Goal: Information Seeking & Learning: Learn about a topic

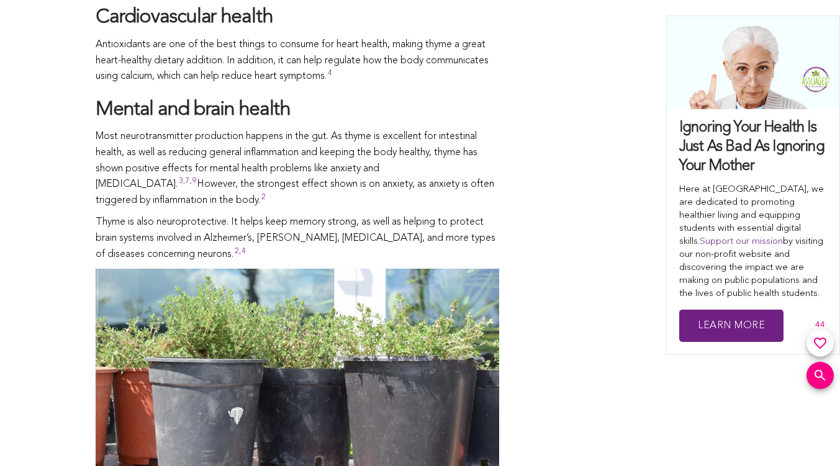
scroll to position [2565, 0]
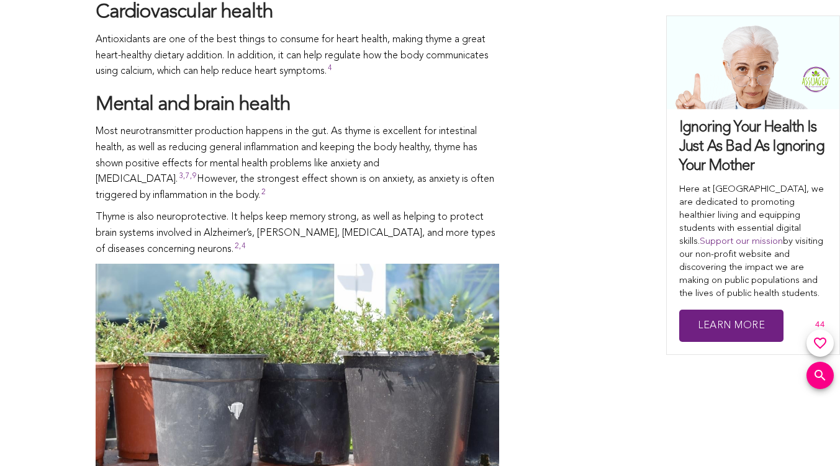
click at [838, 195] on link at bounding box center [753, 231] width 173 height 245
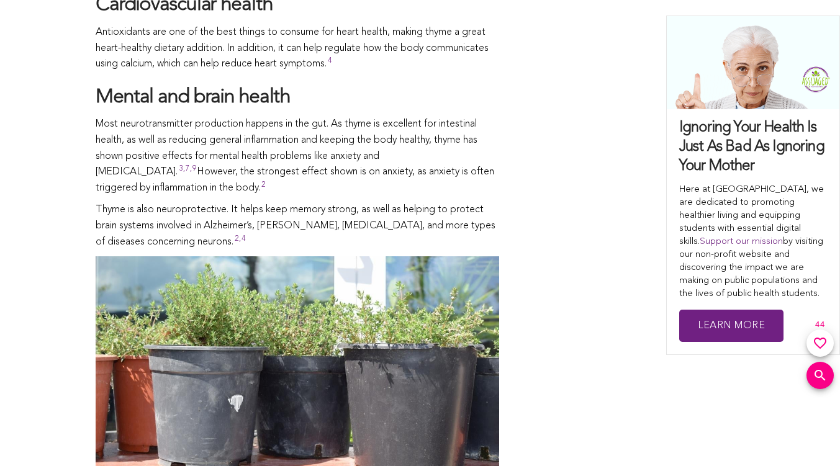
scroll to position [2592, 0]
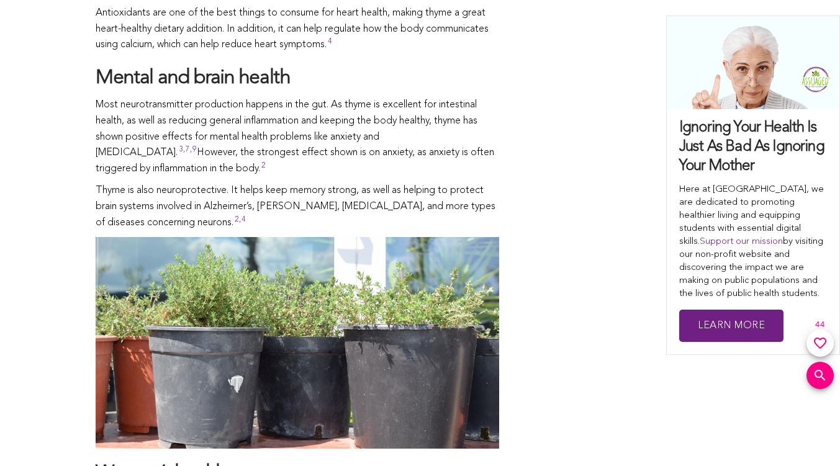
click at [445, 98] on p "Most neurotransmitter production happens in the gut. As thyme is excellent for …" at bounding box center [298, 137] width 404 height 79
click at [450, 98] on p "Most neurotransmitter production happens in the gut. As thyme is excellent for …" at bounding box center [298, 137] width 404 height 79
click at [197, 146] on sup "3,7,9" at bounding box center [188, 153] width 18 height 14
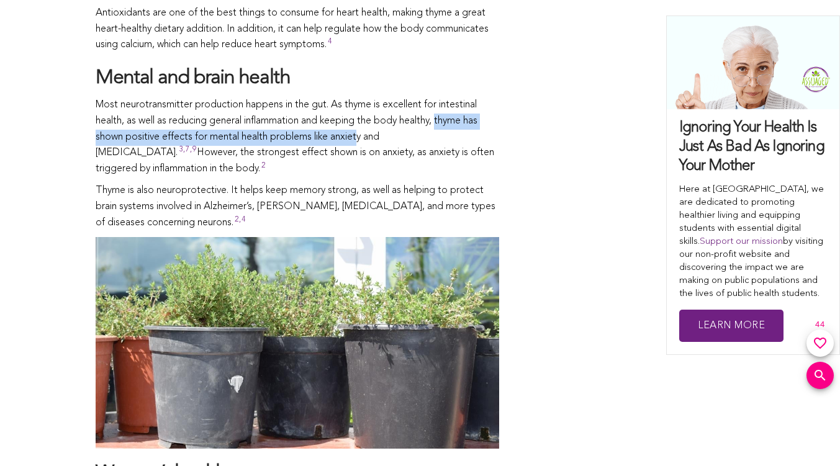
drag, startPoint x: 442, startPoint y: 77, endPoint x: 360, endPoint y: 66, distance: 82.0
click at [360, 98] on p "Most neurotransmitter production happens in the gut. As thyme is excellent for …" at bounding box center [298, 137] width 404 height 79
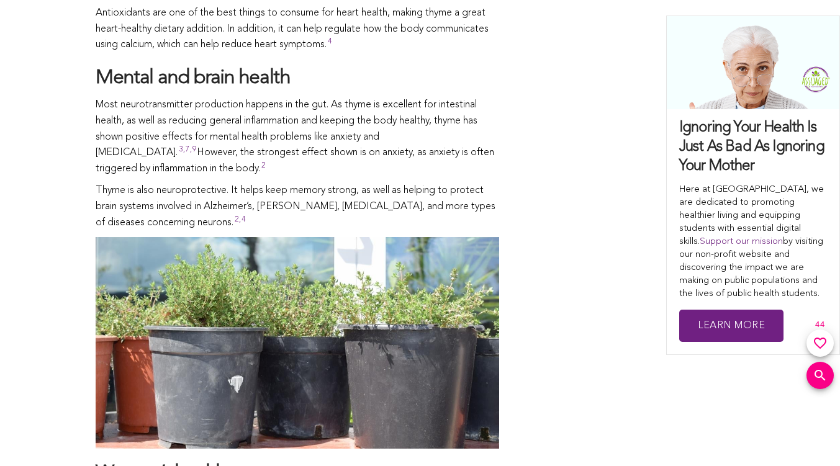
click at [197, 146] on sup "3,7,9" at bounding box center [188, 153] width 18 height 14
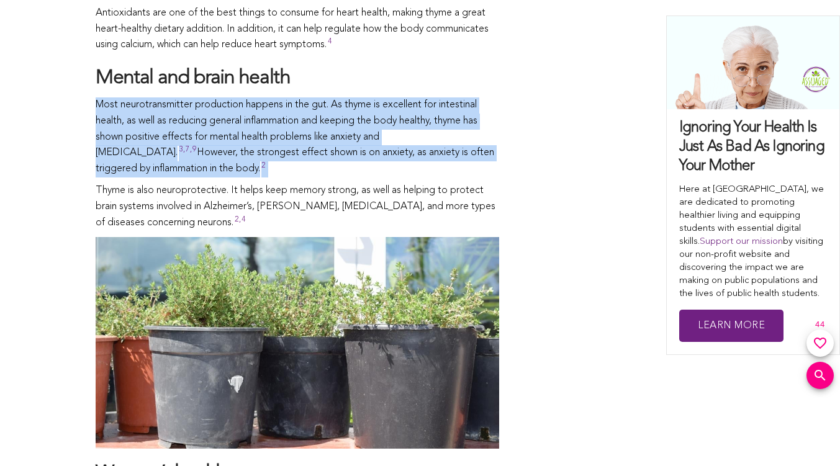
click at [197, 146] on sup "3,7,9" at bounding box center [188, 153] width 18 height 14
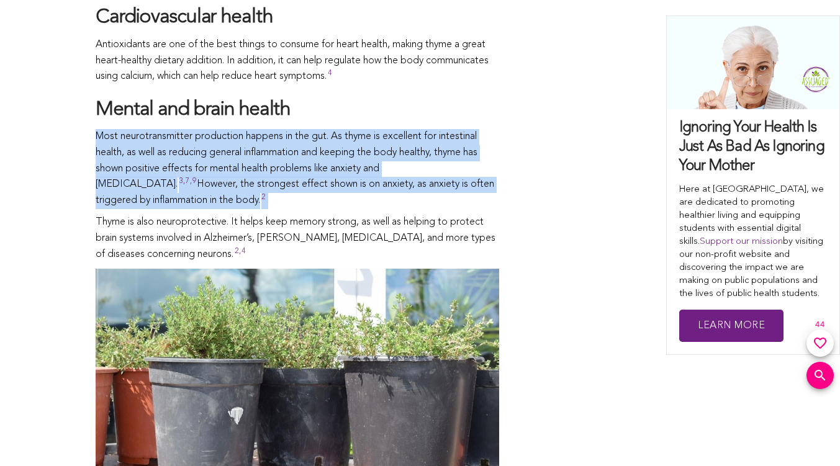
scroll to position [2590, 0]
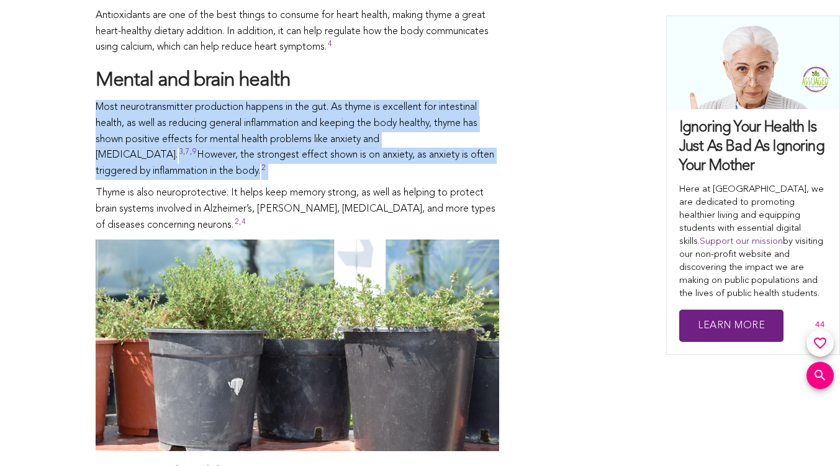
click at [540, 77] on div "CONTRIBUTORS [PERSON_NAME] Share this Earthy, biting… refreshing? Thyme is one …" at bounding box center [420, 334] width 649 height 4518
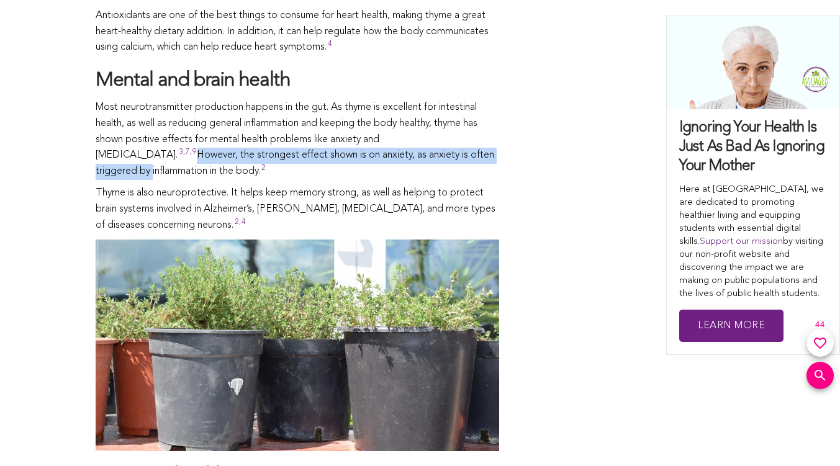
drag, startPoint x: 530, startPoint y: 82, endPoint x: 538, endPoint y: 88, distance: 9.8
click at [538, 88] on div "CONTRIBUTORS [PERSON_NAME] Share this Earthy, biting… refreshing? Thyme is one …" at bounding box center [420, 334] width 649 height 4518
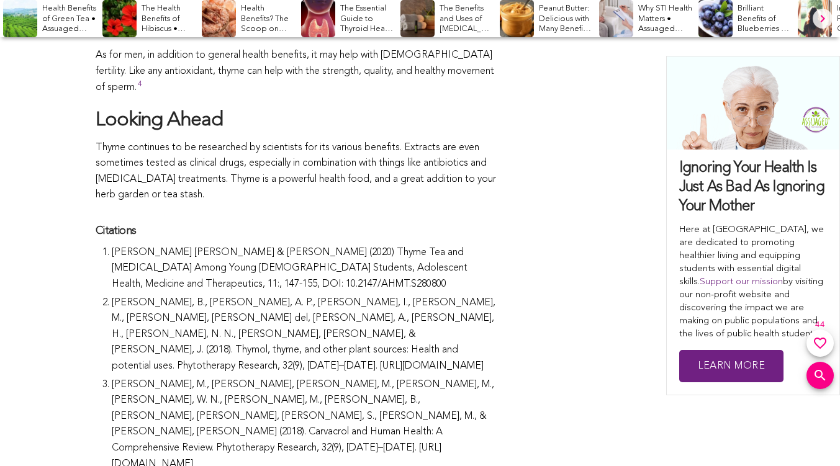
scroll to position [3388, 0]
